Goal: Task Accomplishment & Management: Complete application form

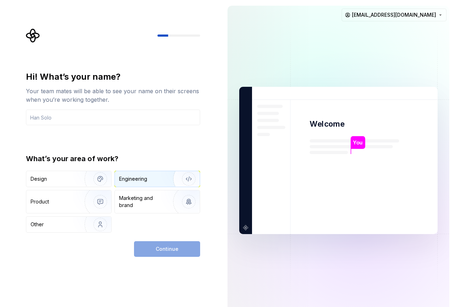
click at [146, 184] on div "Engineering" at bounding box center [157, 179] width 85 height 16
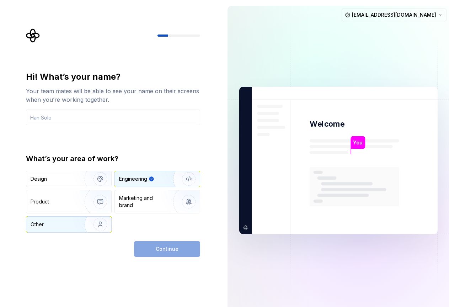
click at [60, 226] on div "Other" at bounding box center [52, 224] width 42 height 7
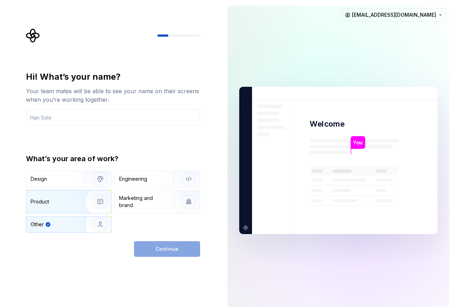
click at [52, 199] on div "Product" at bounding box center [54, 201] width 47 height 7
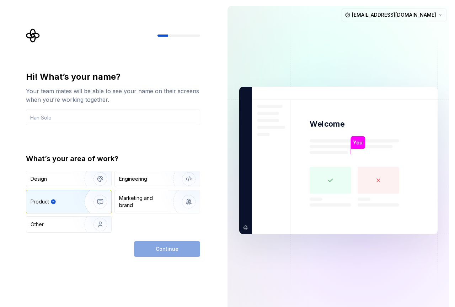
click at [46, 170] on div "What’s your area of work? Design Engineering Product Marketing and brand Other" at bounding box center [113, 193] width 174 height 79
click at [66, 181] on div "Design" at bounding box center [53, 178] width 45 height 7
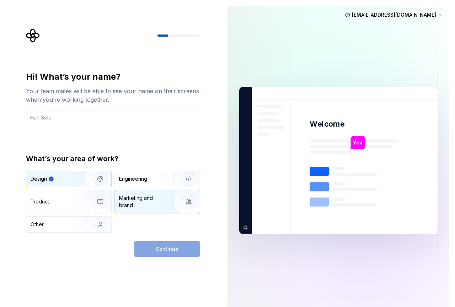
click at [159, 207] on div "Marketing and brand" at bounding box center [143, 202] width 48 height 14
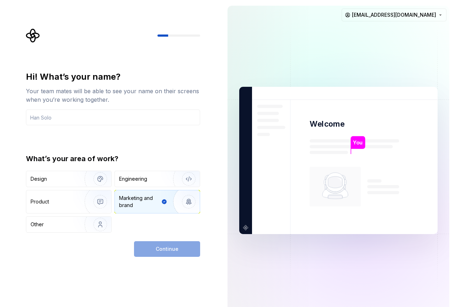
click at [63, 215] on div "Design Engineering Product Marketing and brand Other" at bounding box center [113, 202] width 174 height 62
click at [65, 222] on div "Other" at bounding box center [52, 224] width 42 height 7
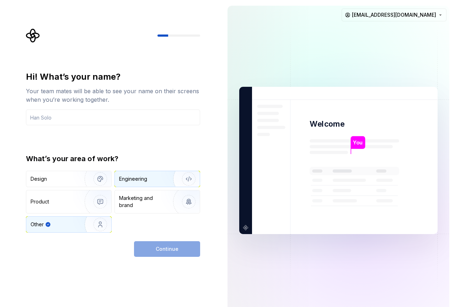
click at [146, 180] on div "Engineering" at bounding box center [133, 178] width 28 height 7
click at [166, 247] on div "Continue" at bounding box center [167, 249] width 66 height 16
click at [46, 225] on div "Other" at bounding box center [52, 224] width 42 height 7
click at [179, 188] on div "Design Engineering Product Marketing and brand Other" at bounding box center [113, 202] width 174 height 62
click at [178, 179] on img "button" at bounding box center [185, 179] width 46 height 48
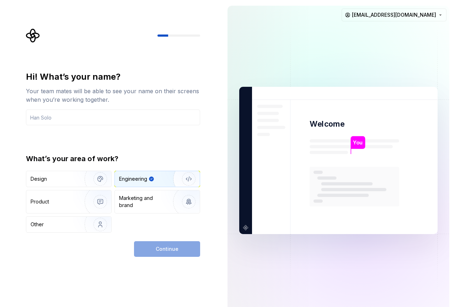
click at [185, 177] on img "button" at bounding box center [185, 179] width 46 height 48
click at [84, 117] on input "text" at bounding box center [113, 118] width 174 height 16
type input "salah"
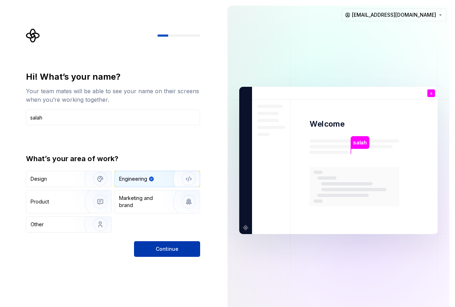
click at [166, 246] on span "Continue" at bounding box center [167, 249] width 23 height 7
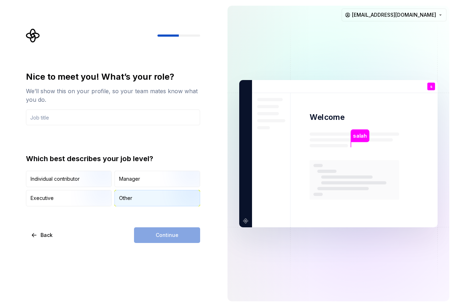
click at [131, 202] on div "Other" at bounding box center [157, 198] width 85 height 16
click at [175, 233] on div "Continue" at bounding box center [167, 235] width 66 height 16
click at [102, 123] on input "text" at bounding box center [113, 118] width 174 height 16
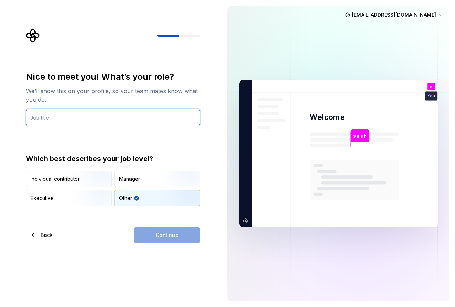
click at [79, 114] on input "text" at bounding box center [113, 118] width 174 height 16
type input "dev"
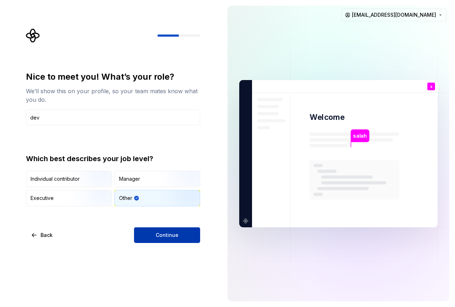
click at [188, 235] on button "Continue" at bounding box center [167, 235] width 66 height 16
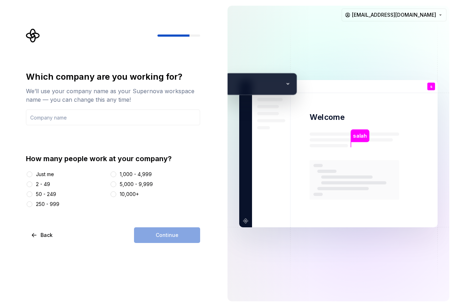
click at [38, 183] on div "2 - 49" at bounding box center [43, 184] width 14 height 7
click at [32, 183] on button "2 - 49" at bounding box center [30, 184] width 6 height 6
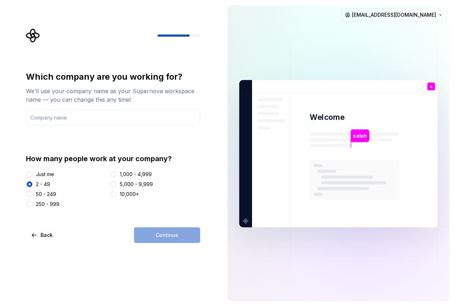
click at [170, 237] on div "Continue" at bounding box center [167, 235] width 66 height 16
click at [76, 119] on input "text" at bounding box center [113, 118] width 174 height 16
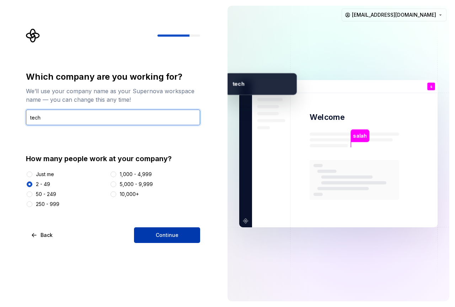
type input "tech"
click at [184, 229] on button "Continue" at bounding box center [167, 235] width 66 height 16
